Goal: Information Seeking & Learning: Learn about a topic

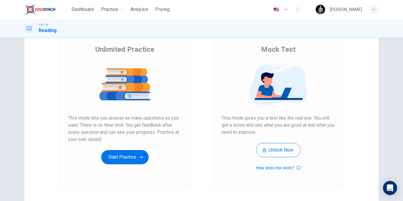
scroll to position [85, 0]
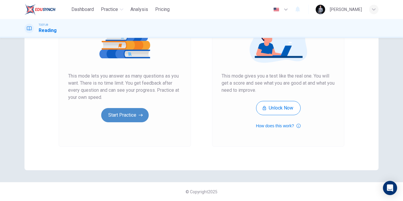
click at [133, 117] on button "Start Practice" at bounding box center [125, 115] width 48 height 14
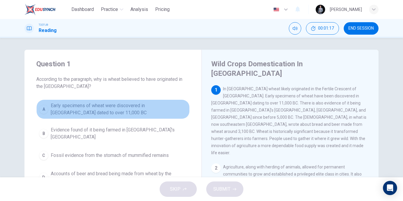
click at [139, 109] on span "Early specimens of wheat were discovered in [GEOGRAPHIC_DATA] dated to over 11,…" at bounding box center [119, 109] width 136 height 14
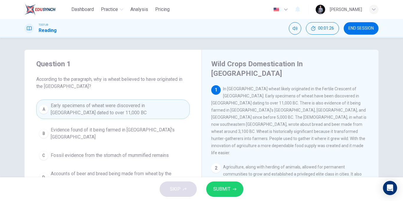
click at [139, 133] on span "Evidence found of it being farmed in [GEOGRAPHIC_DATA]'s [GEOGRAPHIC_DATA]" at bounding box center [119, 133] width 136 height 14
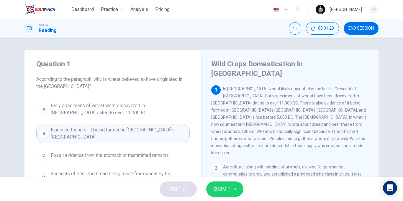
click at [227, 191] on span "SUBMIT" at bounding box center [221, 189] width 17 height 8
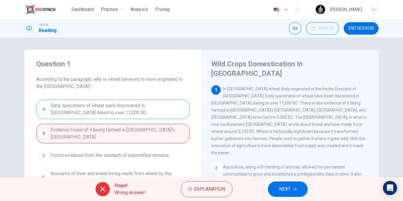
click at [350, 29] on span "END SESSION" at bounding box center [361, 28] width 25 height 5
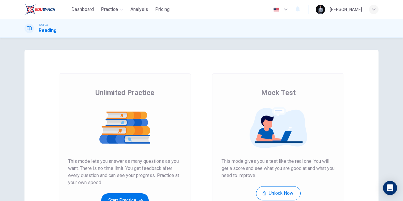
click at [236, 126] on img at bounding box center [278, 127] width 113 height 41
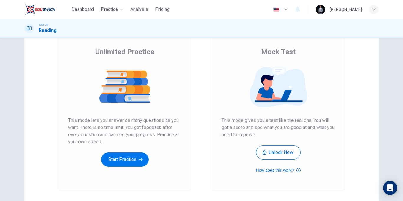
scroll to position [85, 0]
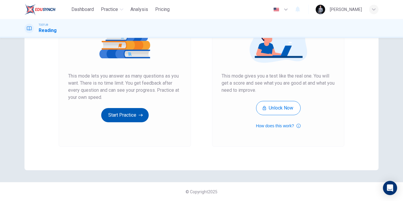
click at [137, 115] on button "Start Practice" at bounding box center [125, 115] width 48 height 14
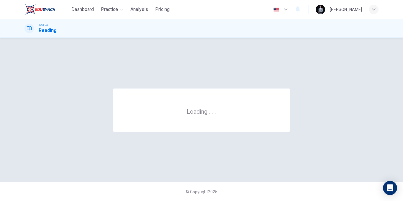
scroll to position [0, 0]
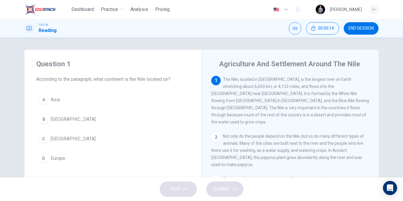
click at [71, 139] on button "C Africa" at bounding box center [113, 138] width 154 height 15
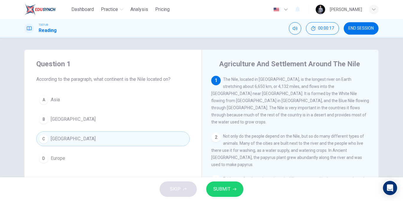
click at [225, 186] on span "SUBMIT" at bounding box center [221, 189] width 17 height 8
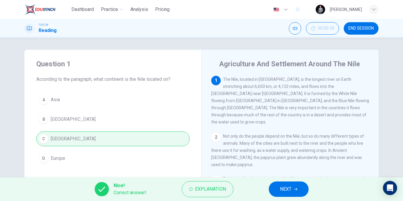
click at [283, 191] on span "NEXT" at bounding box center [286, 189] width 12 height 8
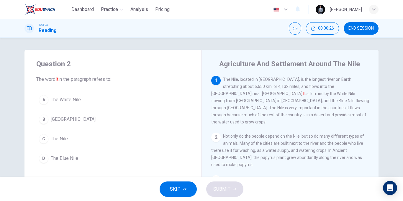
click at [93, 102] on button "A The White Nile" at bounding box center [113, 99] width 154 height 15
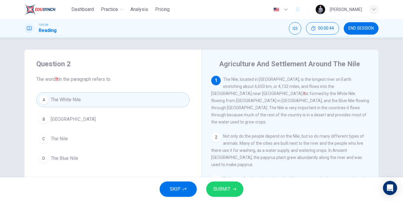
click at [80, 134] on button "C The Nile" at bounding box center [113, 138] width 154 height 15
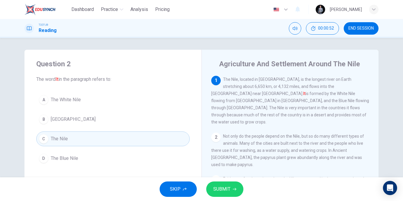
click at [230, 186] on span "SUBMIT" at bounding box center [221, 189] width 17 height 8
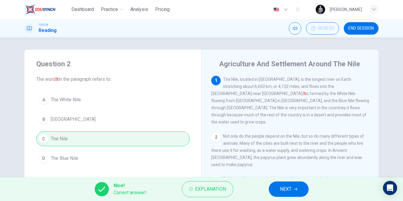
click at [371, 80] on div "1 The Nile, located in Africa, is the longest river on Earth stretching about 6…" at bounding box center [294, 161] width 166 height 170
click at [279, 189] on button "NEXT" at bounding box center [289, 188] width 40 height 15
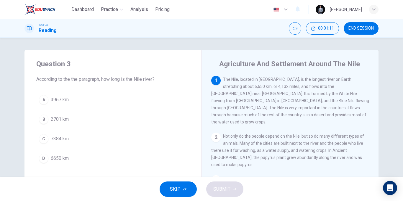
click at [70, 158] on button "D 6650 km" at bounding box center [113, 158] width 154 height 15
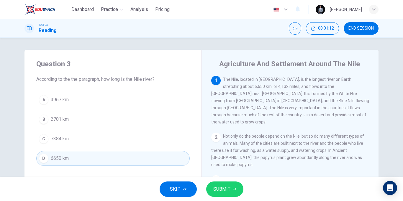
click at [222, 190] on span "SUBMIT" at bounding box center [221, 189] width 17 height 8
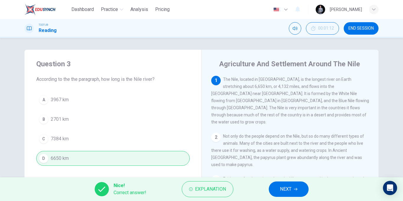
drag, startPoint x: 286, startPoint y: 192, endPoint x: 281, endPoint y: 187, distance: 7.5
click at [283, 189] on span "NEXT" at bounding box center [286, 189] width 12 height 8
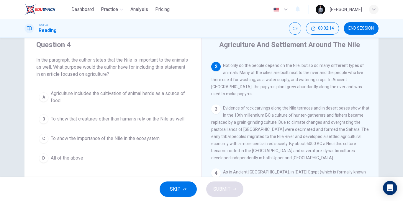
scroll to position [30, 0]
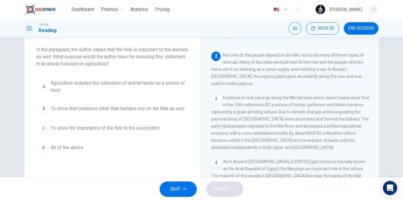
click at [101, 87] on span "Agriculture includes the cultivation of animal herds as a source of food" at bounding box center [119, 86] width 136 height 14
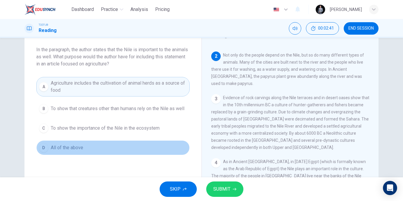
click at [118, 150] on button "D All of the above" at bounding box center [113, 147] width 154 height 15
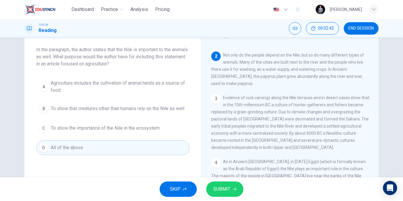
click at [227, 184] on button "SUBMIT" at bounding box center [224, 188] width 37 height 15
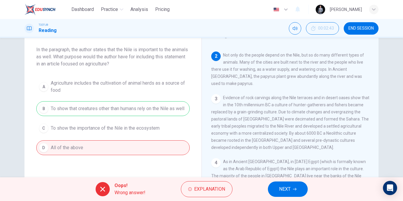
click at [279, 190] on span "NEXT" at bounding box center [285, 189] width 12 height 8
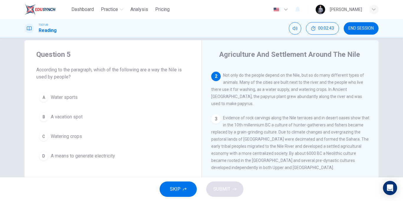
scroll to position [0, 0]
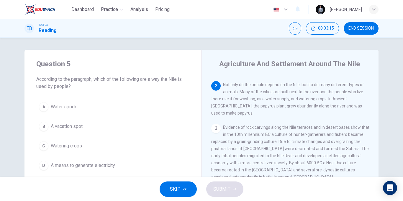
drag, startPoint x: 254, startPoint y: 95, endPoint x: 233, endPoint y: 96, distance: 21.0
click at [232, 96] on span "Not only do the people depend on the Nile, but so do many different types of an…" at bounding box center [287, 98] width 153 height 33
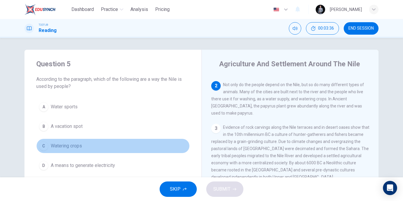
click at [82, 144] on button "C Watering crops" at bounding box center [113, 145] width 154 height 15
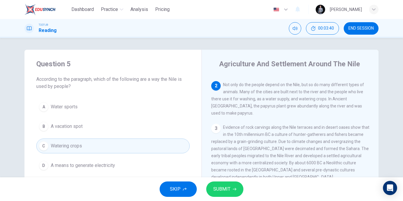
click at [224, 193] on button "SUBMIT" at bounding box center [224, 188] width 37 height 15
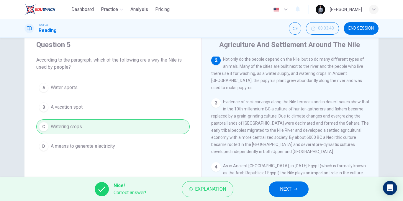
scroll to position [30, 0]
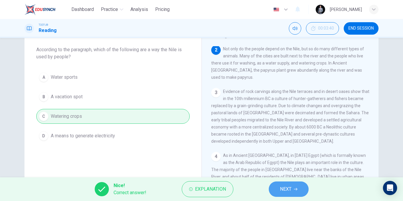
drag, startPoint x: 287, startPoint y: 183, endPoint x: 282, endPoint y: 182, distance: 5.4
click at [287, 184] on button "NEXT" at bounding box center [289, 188] width 40 height 15
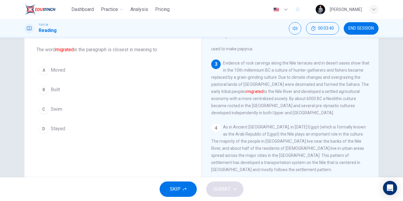
scroll to position [87, 0]
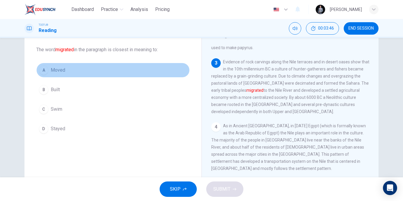
click at [71, 73] on button "A Moved" at bounding box center [113, 70] width 154 height 15
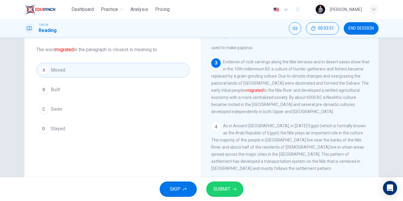
click at [220, 187] on span "SUBMIT" at bounding box center [221, 189] width 17 height 8
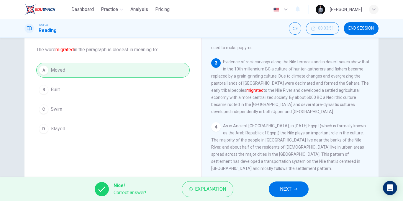
click at [284, 183] on button "NEXT" at bounding box center [289, 188] width 40 height 15
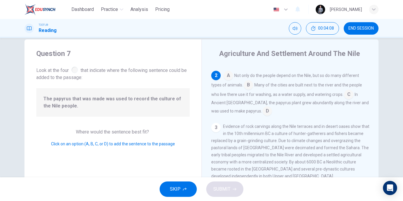
scroll to position [0, 0]
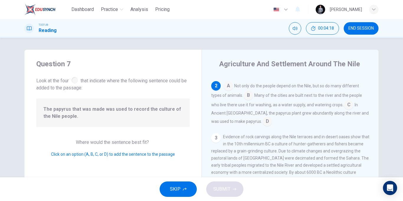
click at [224, 83] on input at bounding box center [228, 86] width 9 height 9
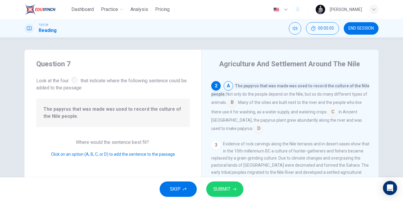
click at [232, 98] on input at bounding box center [232, 102] width 9 height 9
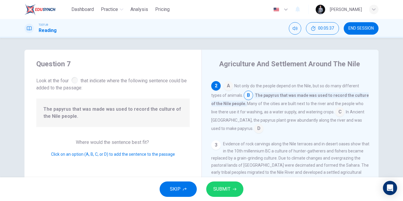
click at [338, 107] on input at bounding box center [339, 111] width 9 height 9
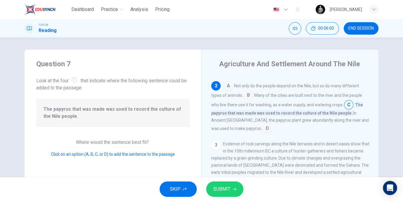
click at [263, 124] on input at bounding box center [267, 128] width 9 height 9
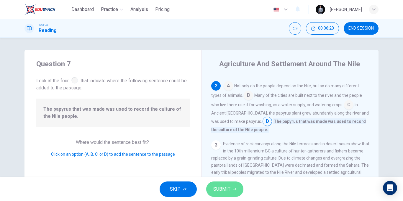
click at [232, 189] on button "SUBMIT" at bounding box center [224, 188] width 37 height 15
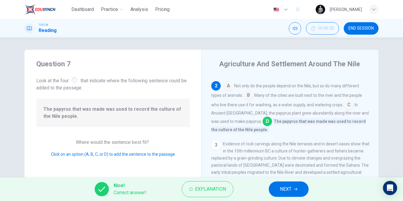
click at [279, 181] on div "Nice! Correct answer! Explanation NEXT" at bounding box center [201, 189] width 403 height 24
click at [284, 186] on span "NEXT" at bounding box center [286, 189] width 12 height 8
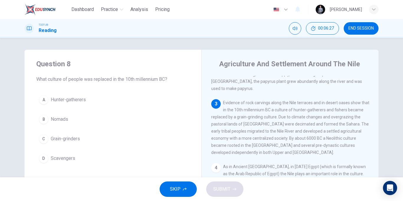
scroll to position [87, 0]
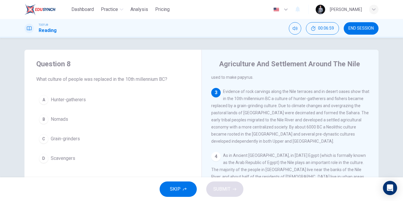
click at [74, 99] on span "Hunter-gatherers" at bounding box center [68, 99] width 35 height 7
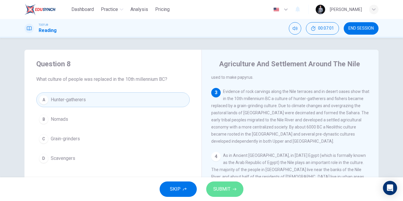
click at [235, 194] on button "SUBMIT" at bounding box center [224, 188] width 37 height 15
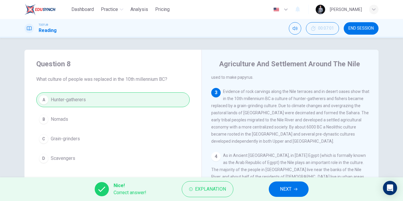
click at [278, 195] on button "NEXT" at bounding box center [289, 188] width 40 height 15
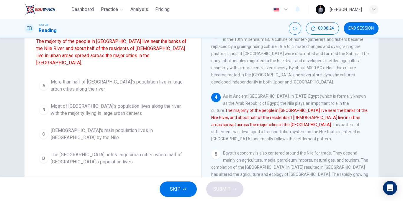
scroll to position [89, 0]
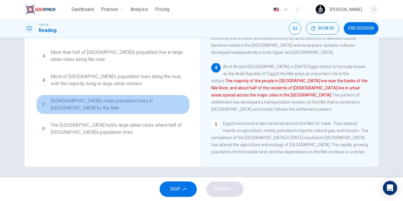
click at [114, 97] on span "Egypt's main population lives in big cities by the Nile" at bounding box center [119, 104] width 136 height 14
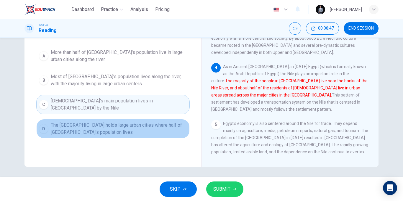
click at [164, 121] on span "The Nile Delta holds large urban cities where half of Egypt's population lives" at bounding box center [119, 128] width 136 height 14
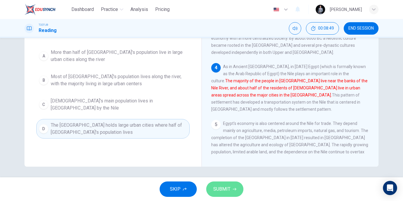
click at [214, 186] on span "SUBMIT" at bounding box center [221, 189] width 17 height 8
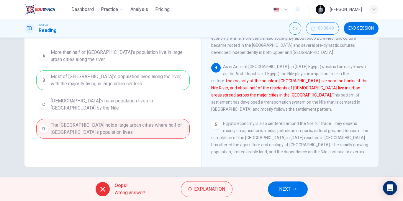
click at [296, 186] on button "NEXT" at bounding box center [288, 188] width 40 height 15
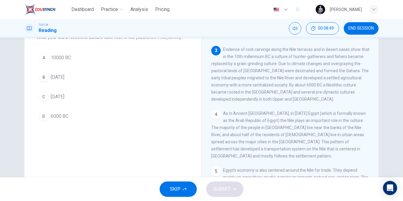
scroll to position [24, 0]
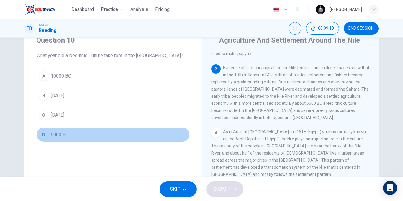
click at [120, 134] on button "D 6000 BC" at bounding box center [113, 134] width 154 height 15
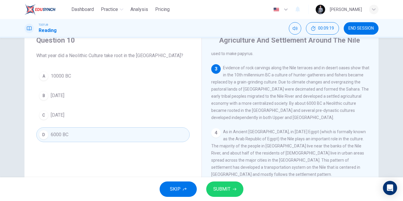
click at [225, 185] on span "SUBMIT" at bounding box center [221, 189] width 17 height 8
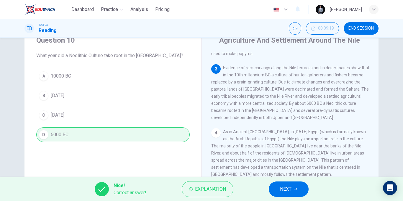
click at [277, 185] on button "NEXT" at bounding box center [289, 188] width 40 height 15
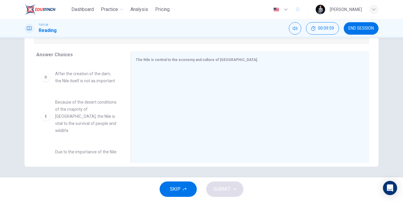
scroll to position [138, 0]
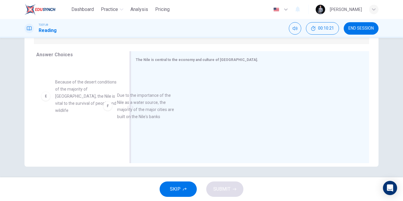
drag, startPoint x: 80, startPoint y: 136, endPoint x: 173, endPoint y: 101, distance: 99.5
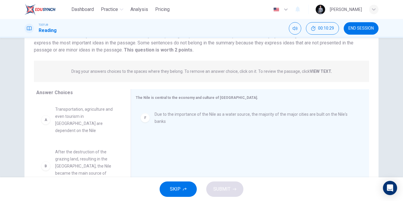
scroll to position [0, 0]
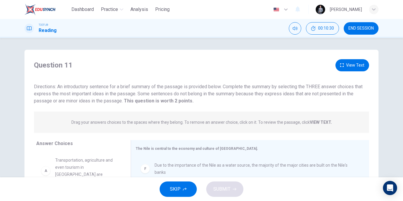
click at [346, 71] on div "Question 11 View Text Directions: An introductory sentence for a brief summary …" at bounding box center [202, 81] width 354 height 45
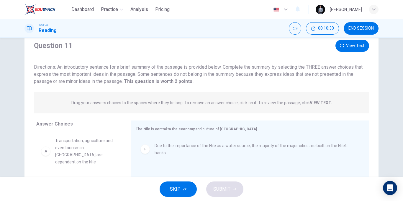
scroll to position [30, 0]
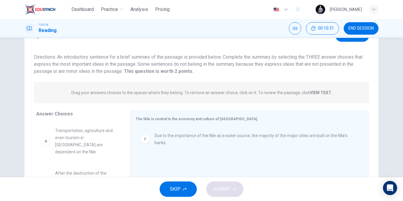
click at [342, 39] on button "View Text" at bounding box center [353, 36] width 34 height 12
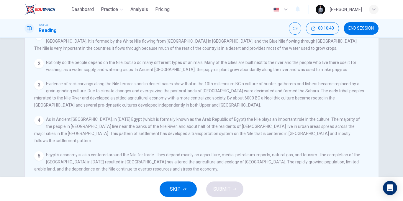
scroll to position [59, 0]
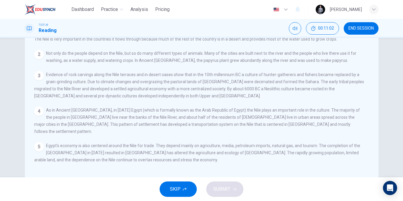
drag, startPoint x: 307, startPoint y: 144, endPoint x: 261, endPoint y: 145, distance: 45.5
click at [261, 145] on div "5 Egypt's economy is also centered around the Nile for trade. They depend mainl…" at bounding box center [199, 152] width 331 height 21
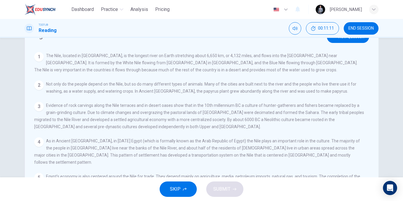
scroll to position [0, 0]
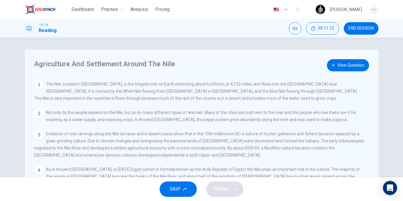
click at [346, 68] on button "View Question" at bounding box center [348, 65] width 42 height 12
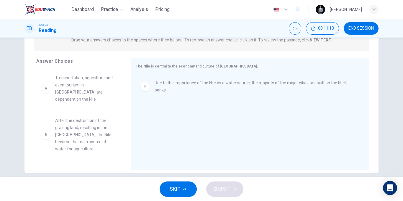
scroll to position [89, 0]
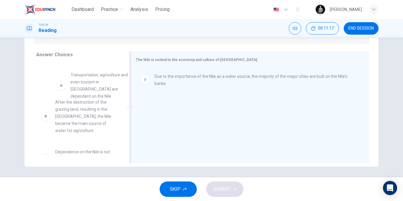
drag, startPoint x: 92, startPoint y: 87, endPoint x: 175, endPoint y: 96, distance: 83.4
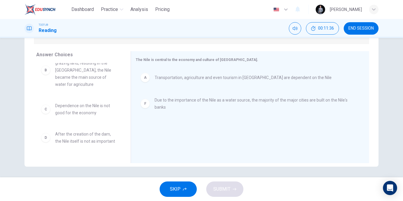
scroll to position [0, 0]
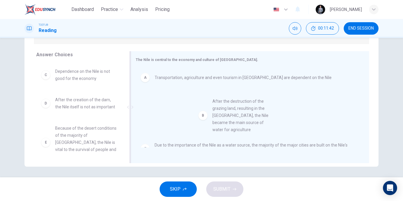
drag, startPoint x: 85, startPoint y: 97, endPoint x: 234, endPoint y: 124, distance: 151.3
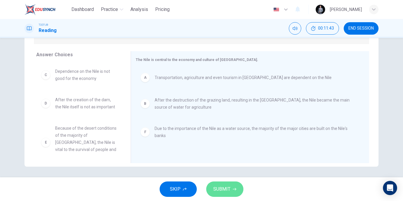
click at [233, 188] on icon "button" at bounding box center [235, 189] width 4 height 4
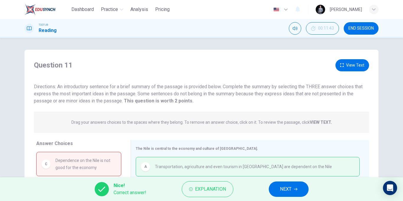
drag, startPoint x: 358, startPoint y: 30, endPoint x: 228, endPoint y: 35, distance: 130.6
click at [359, 31] on button "END SESSION" at bounding box center [361, 28] width 35 height 12
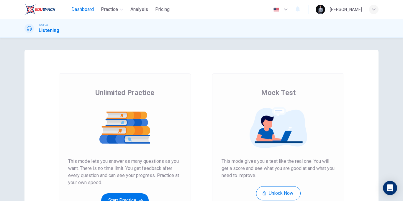
click at [92, 12] on span "Dashboard" at bounding box center [82, 9] width 22 height 7
